Goal: Information Seeking & Learning: Check status

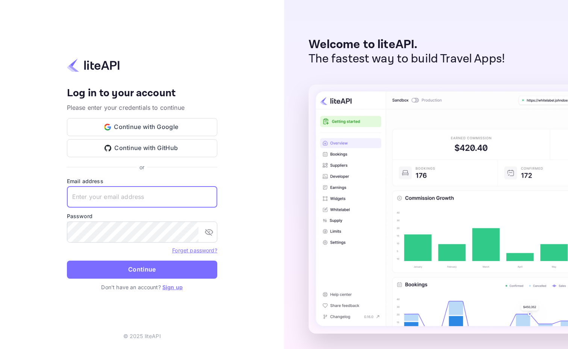
paste input "services@withjoy.com"
type input "services@withjoy.com"
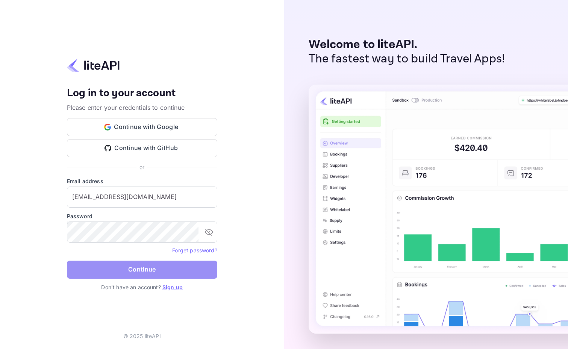
click at [172, 275] on button "Continue" at bounding box center [142, 269] width 150 height 18
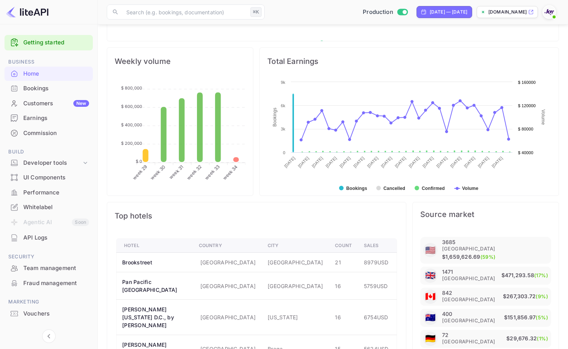
scroll to position [262, 0]
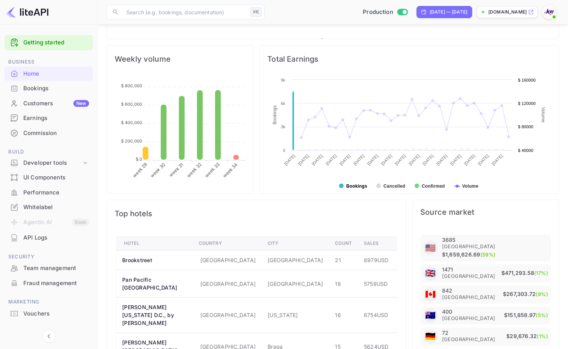
click at [355, 187] on text "Bookings" at bounding box center [356, 185] width 21 height 5
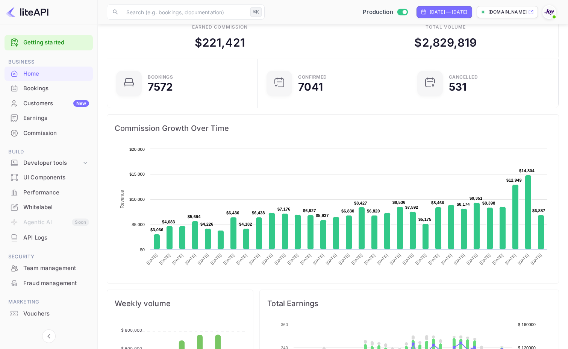
scroll to position [17, 0]
click at [52, 131] on div "Commission" at bounding box center [56, 133] width 66 height 9
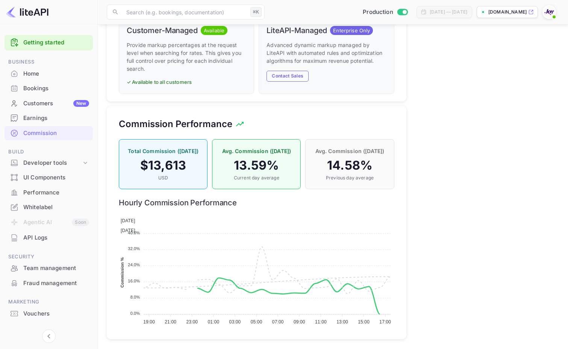
scroll to position [533, 0]
click at [41, 72] on div "Home" at bounding box center [56, 74] width 66 height 9
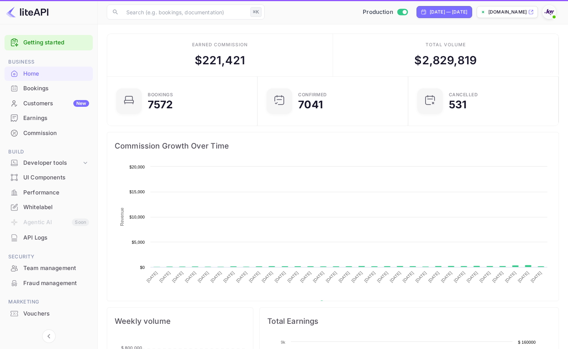
scroll to position [0, 0]
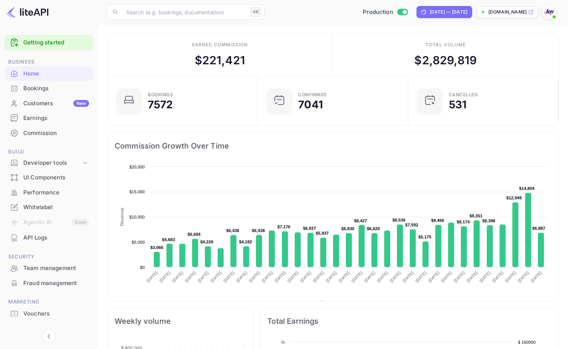
click at [33, 88] on div "Bookings" at bounding box center [56, 88] width 66 height 9
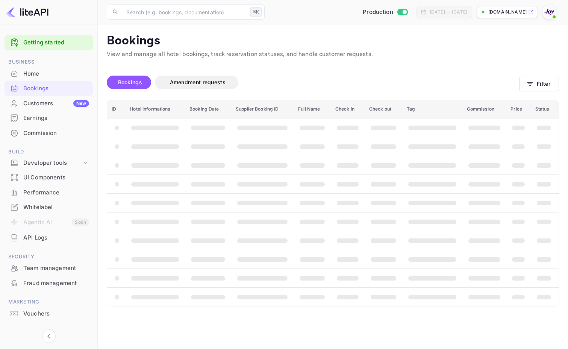
click at [32, 134] on div "Commission" at bounding box center [56, 133] width 66 height 9
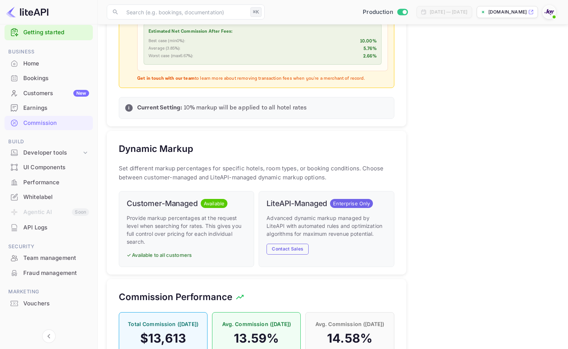
scroll to position [371, 0]
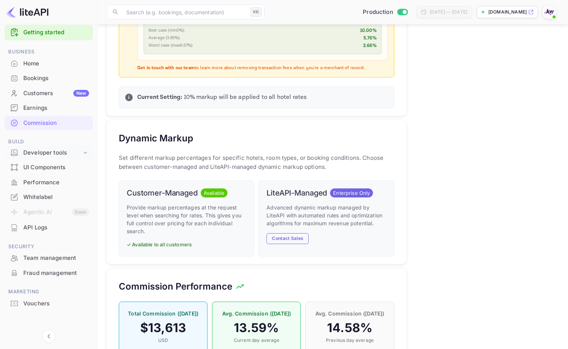
click at [56, 154] on div "Developer tools" at bounding box center [52, 152] width 58 height 9
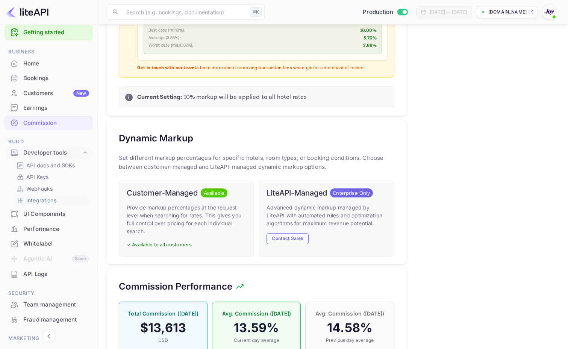
click at [51, 200] on p "Integrations" at bounding box center [41, 200] width 30 height 8
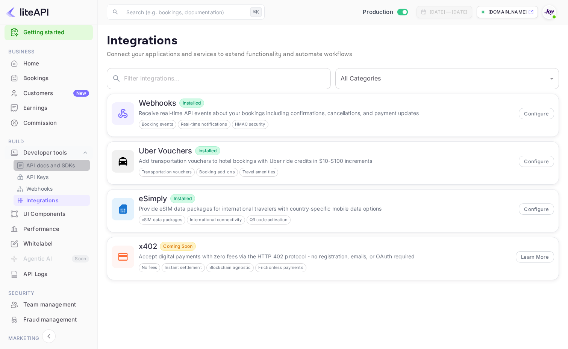
click at [58, 165] on p "API docs and SDKs" at bounding box center [50, 165] width 49 height 8
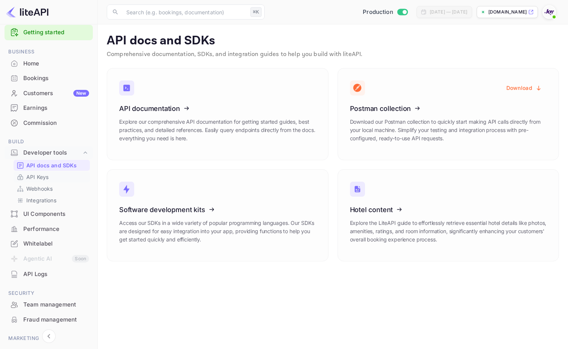
click at [54, 175] on link "API Keys" at bounding box center [52, 177] width 70 height 8
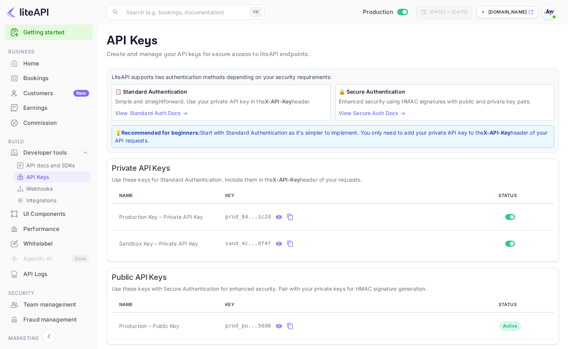
click at [50, 188] on p "Webhooks" at bounding box center [39, 188] width 26 height 8
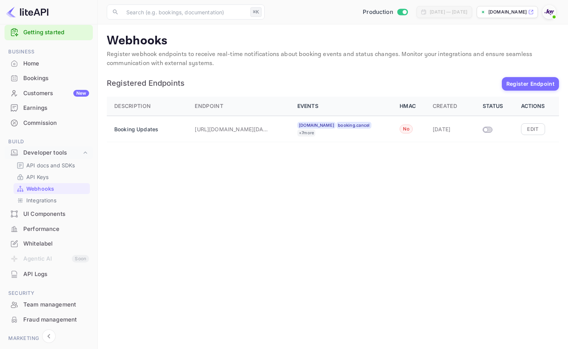
click at [51, 207] on div "UI Components" at bounding box center [49, 214] width 88 height 15
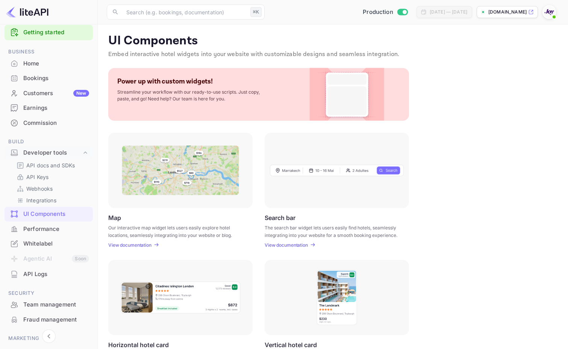
click at [47, 228] on div "Performance" at bounding box center [56, 229] width 66 height 9
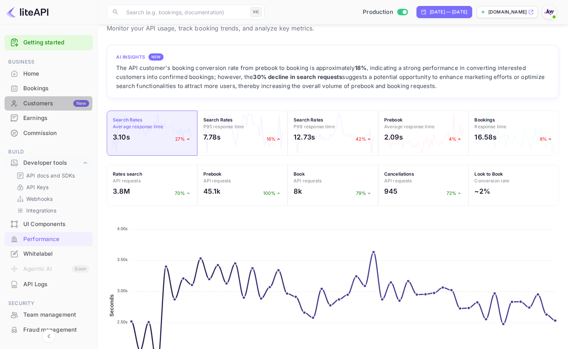
click at [31, 101] on div "Customers New" at bounding box center [56, 103] width 66 height 9
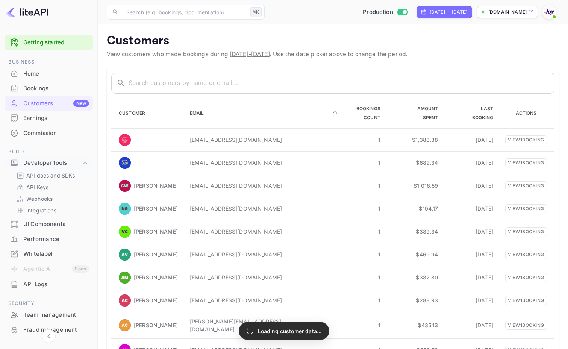
click at [35, 89] on div "Bookings" at bounding box center [56, 88] width 66 height 9
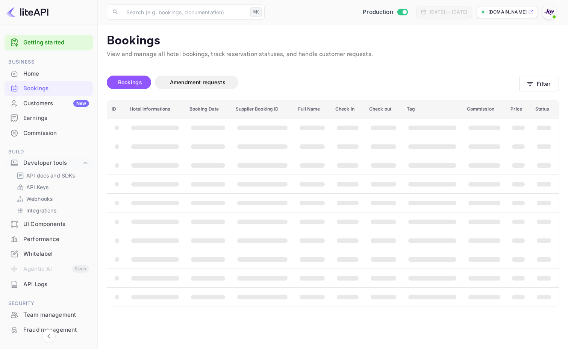
click at [44, 75] on div "Home" at bounding box center [56, 74] width 66 height 9
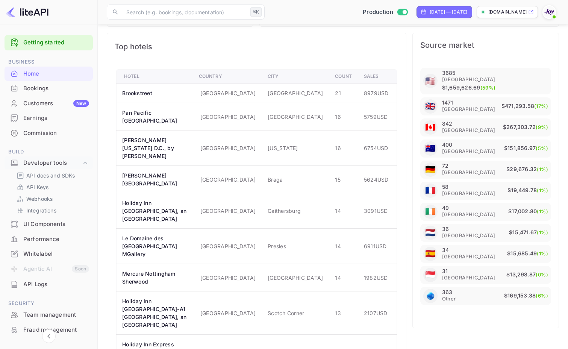
scroll to position [428, 0]
click at [50, 126] on div "Commission" at bounding box center [49, 133] width 88 height 15
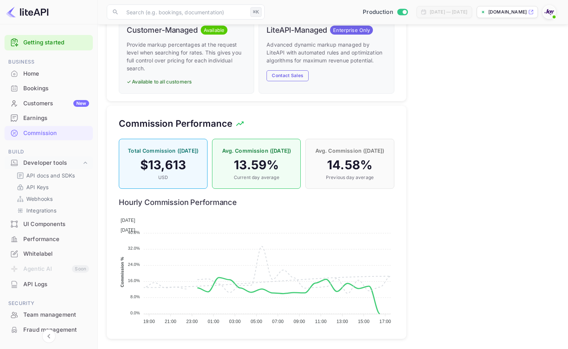
scroll to position [533, 0]
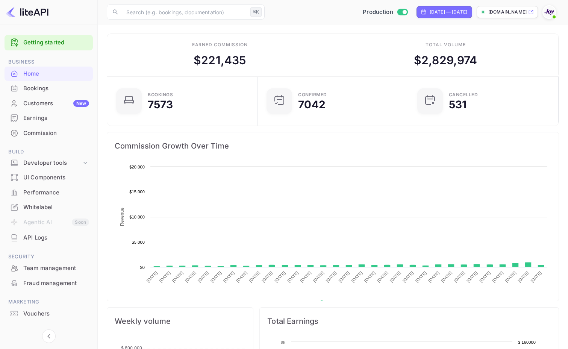
scroll to position [122, 146]
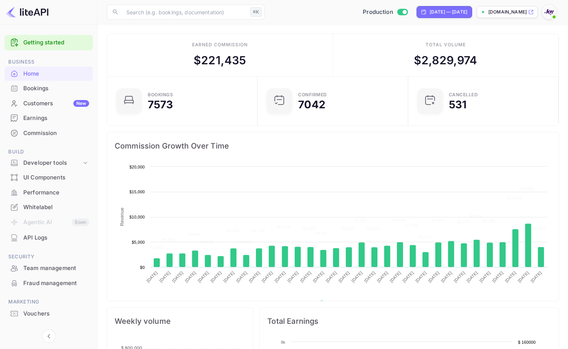
click at [77, 137] on div "Commission" at bounding box center [49, 133] width 88 height 15
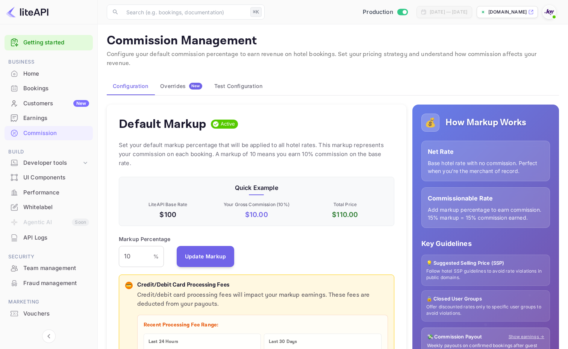
scroll to position [0, 0]
click at [184, 83] on div "Overrides New" at bounding box center [181, 86] width 42 height 7
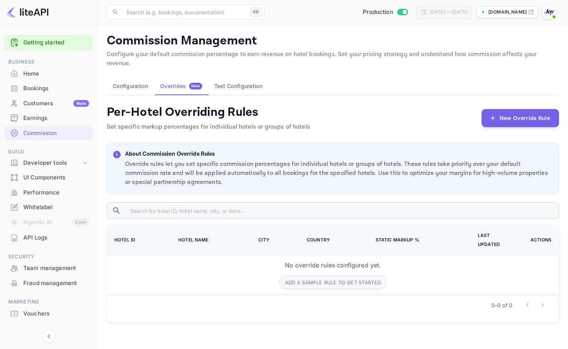
click at [143, 77] on button "Configuration" at bounding box center [130, 86] width 47 height 18
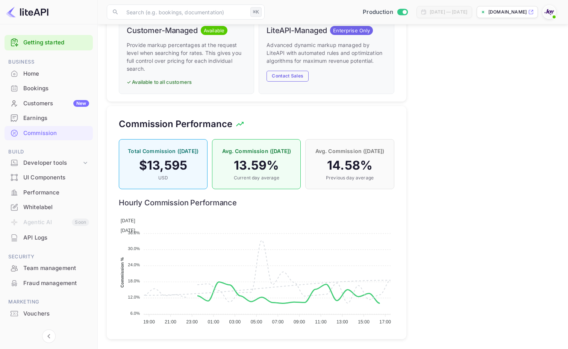
scroll to position [533, 0]
click at [47, 95] on div "Bookings" at bounding box center [49, 88] width 88 height 15
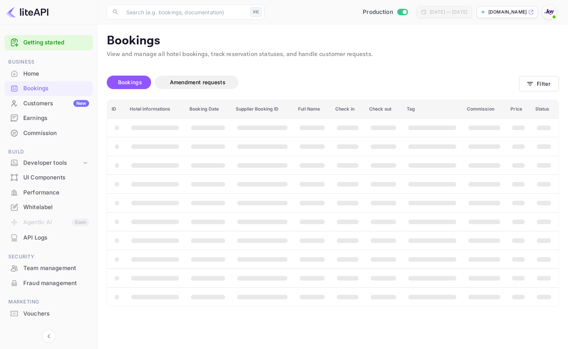
click at [49, 76] on div "Home" at bounding box center [56, 74] width 66 height 9
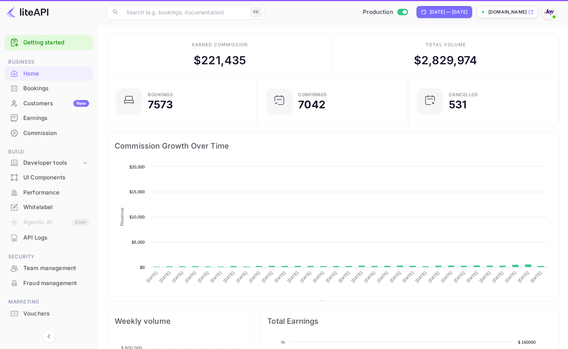
scroll to position [0, 0]
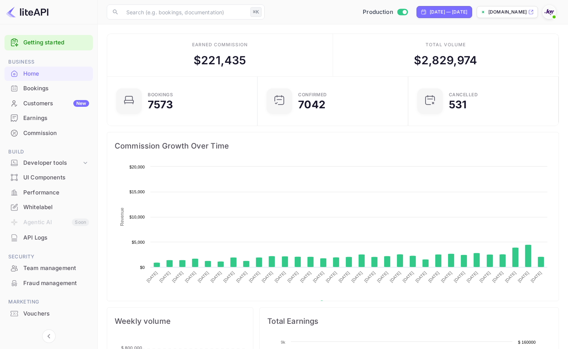
click at [38, 41] on link "Getting started" at bounding box center [56, 42] width 66 height 9
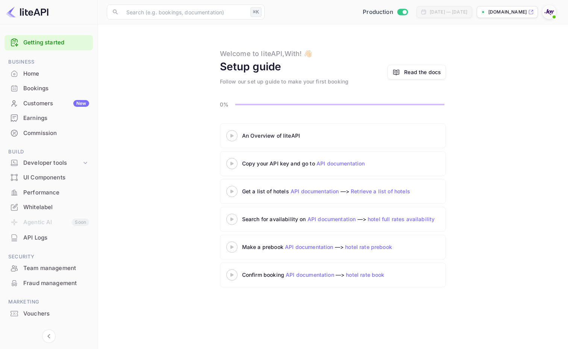
click at [39, 239] on div "API Logs" at bounding box center [56, 237] width 66 height 9
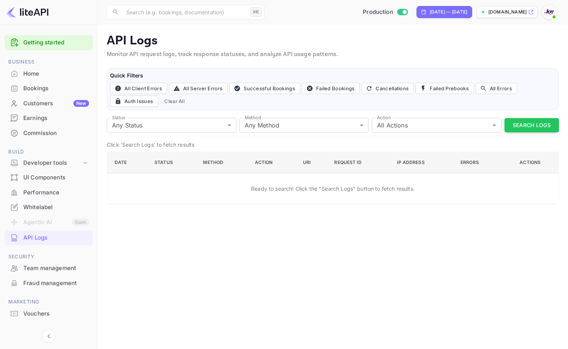
click at [37, 309] on div "Vouchers" at bounding box center [56, 313] width 66 height 9
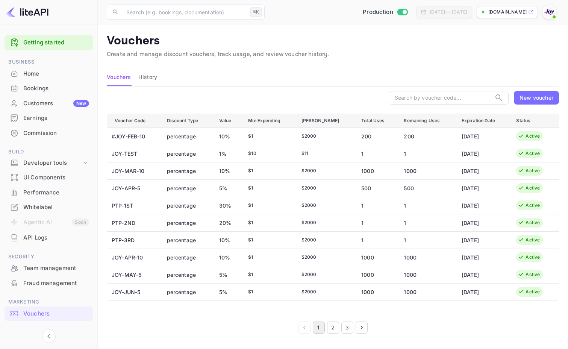
click at [50, 134] on div "Commission" at bounding box center [56, 133] width 66 height 9
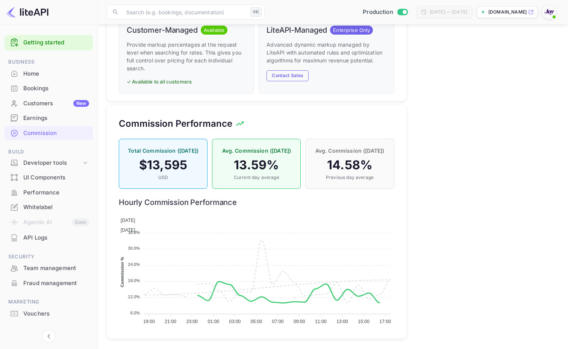
scroll to position [533, 0]
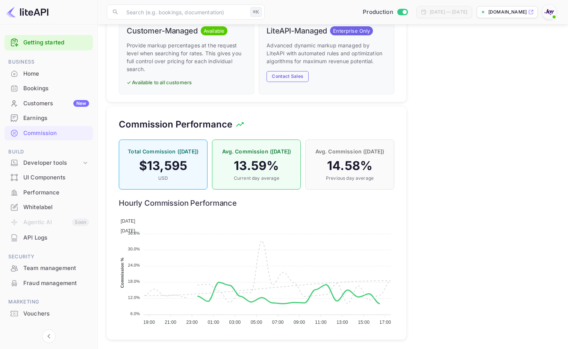
click at [50, 85] on div "Bookings" at bounding box center [56, 88] width 66 height 9
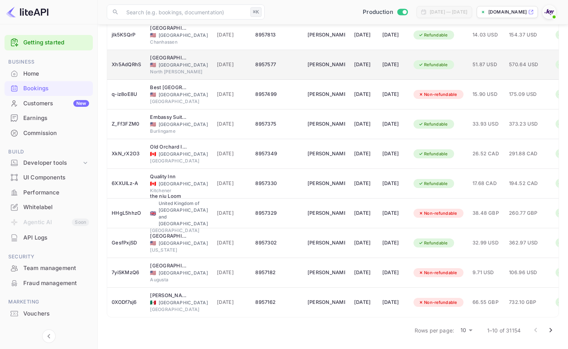
scroll to position [98, 0]
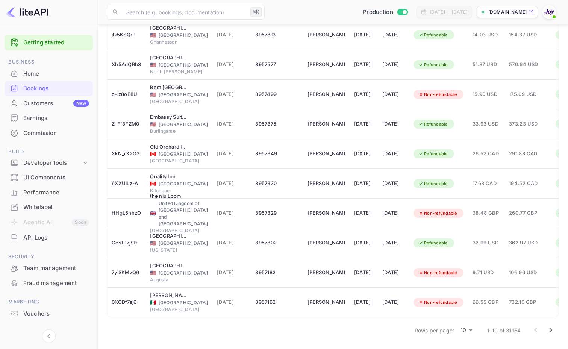
click at [468, 325] on body "Getting started Business Home Bookings Customers New Earnings Commission Build …" at bounding box center [284, 125] width 568 height 447
click at [469, 324] on li "25" at bounding box center [466, 323] width 20 height 14
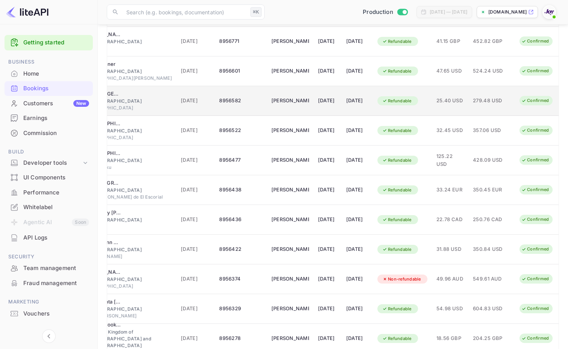
scroll to position [478, 0]
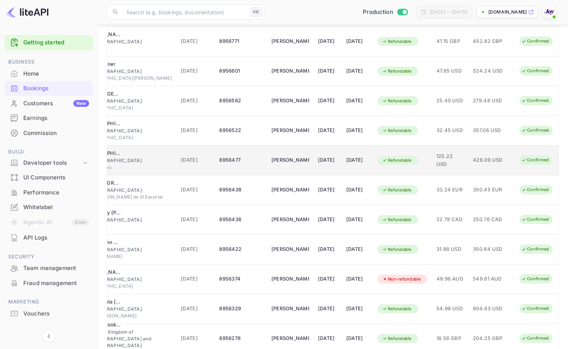
click at [441, 155] on span "125.22 USD" at bounding box center [449, 160] width 27 height 16
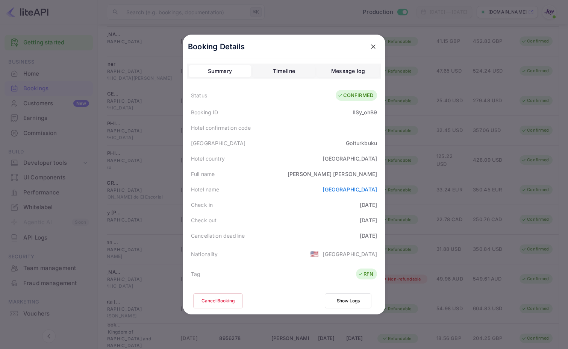
click at [376, 44] on icon "close" at bounding box center [373, 47] width 8 height 8
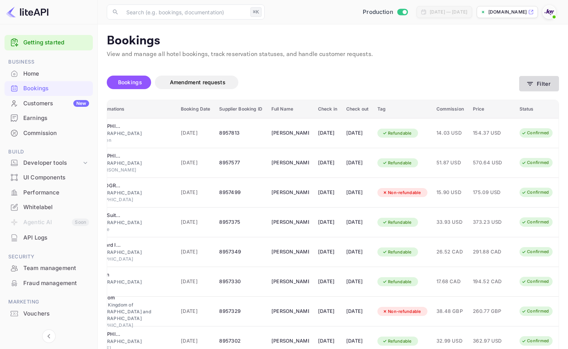
scroll to position [0, 0]
click at [453, 106] on th "Commission" at bounding box center [450, 109] width 36 height 18
click at [538, 82] on button "Filter" at bounding box center [539, 83] width 40 height 15
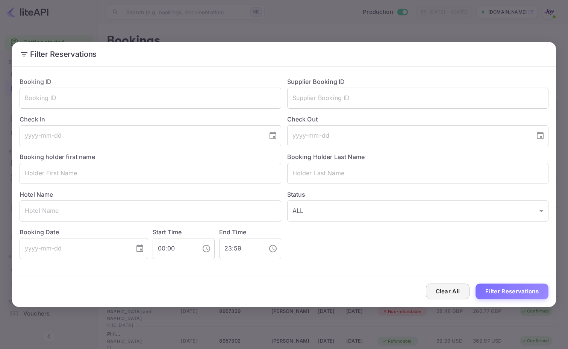
click at [440, 296] on button "Clear All" at bounding box center [448, 291] width 44 height 16
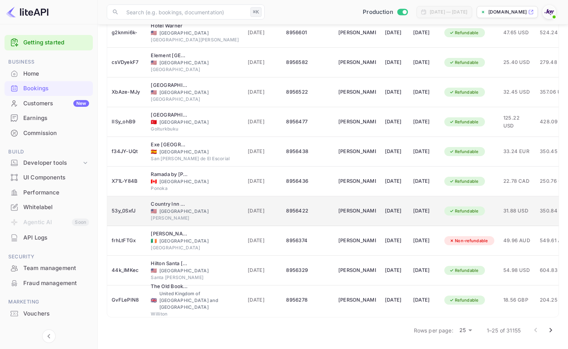
scroll to position [543, 0]
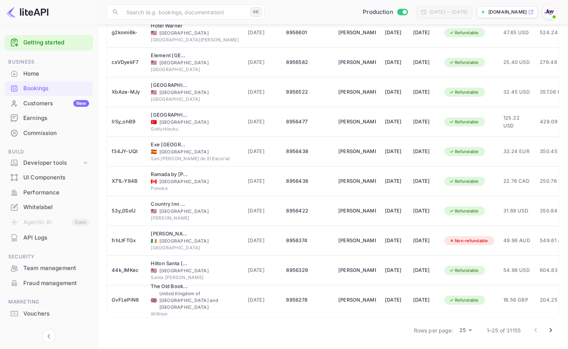
click at [544, 326] on button "Go to next page" at bounding box center [550, 329] width 15 height 15
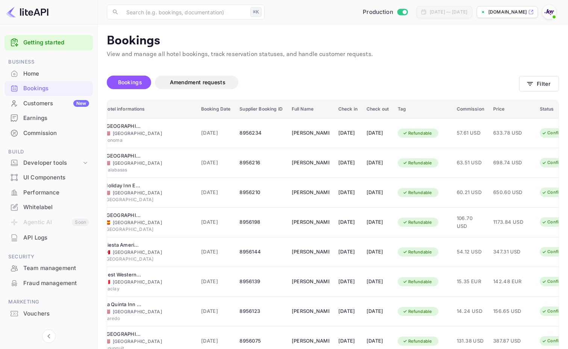
scroll to position [0, 0]
click at [38, 135] on div "Commission" at bounding box center [56, 133] width 66 height 9
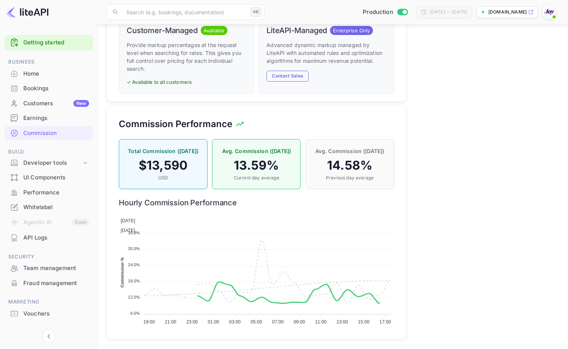
scroll to position [533, 0]
click at [172, 158] on h4 "$ 13,590" at bounding box center [163, 165] width 73 height 15
